Goal: Find specific page/section: Find specific page/section

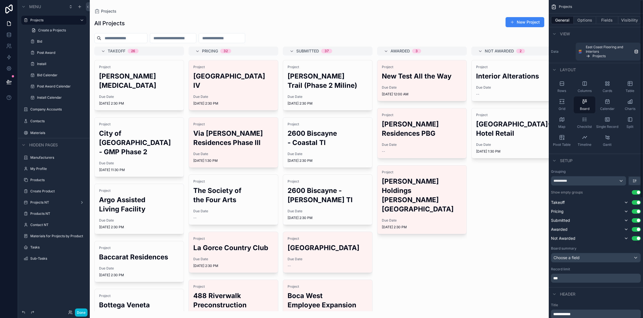
scroll to position [1, 0]
click at [130, 38] on div "scrollable content" at bounding box center [319, 159] width 459 height 318
click at [130, 38] on input "scrollable content" at bounding box center [124, 38] width 46 height 8
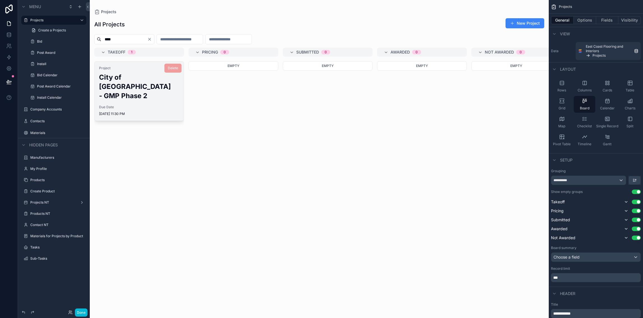
type input "****"
click at [125, 77] on h2 "City of [GEOGRAPHIC_DATA] - GMP Phase 2" at bounding box center [139, 87] width 80 height 28
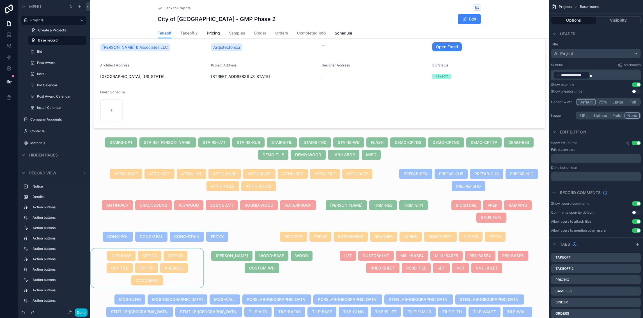
scroll to position [97, 0]
click at [79, 314] on button "Done" at bounding box center [81, 312] width 13 height 8
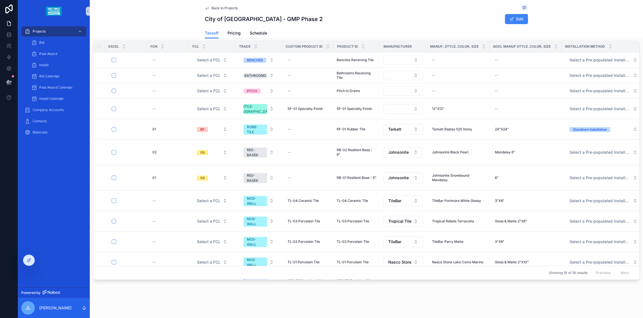
scroll to position [138, 0]
